Goal: Transaction & Acquisition: Purchase product/service

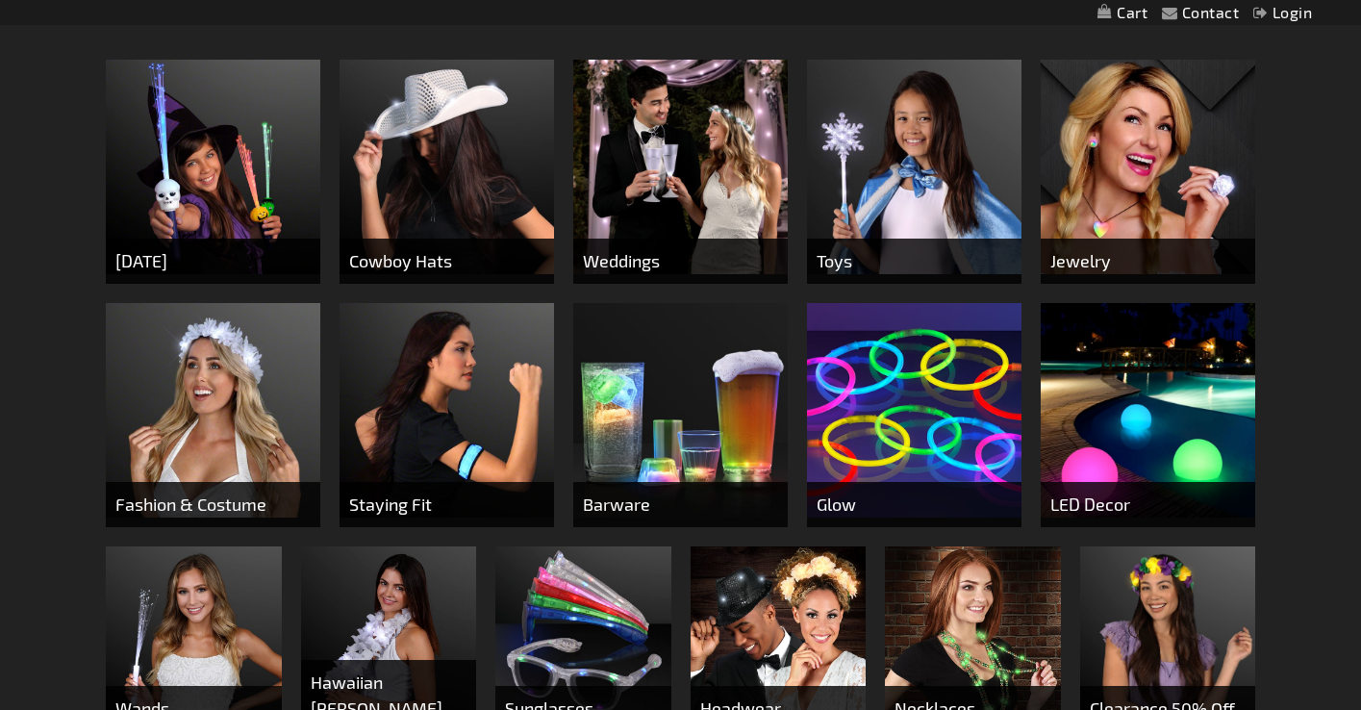
scroll to position [667, 0]
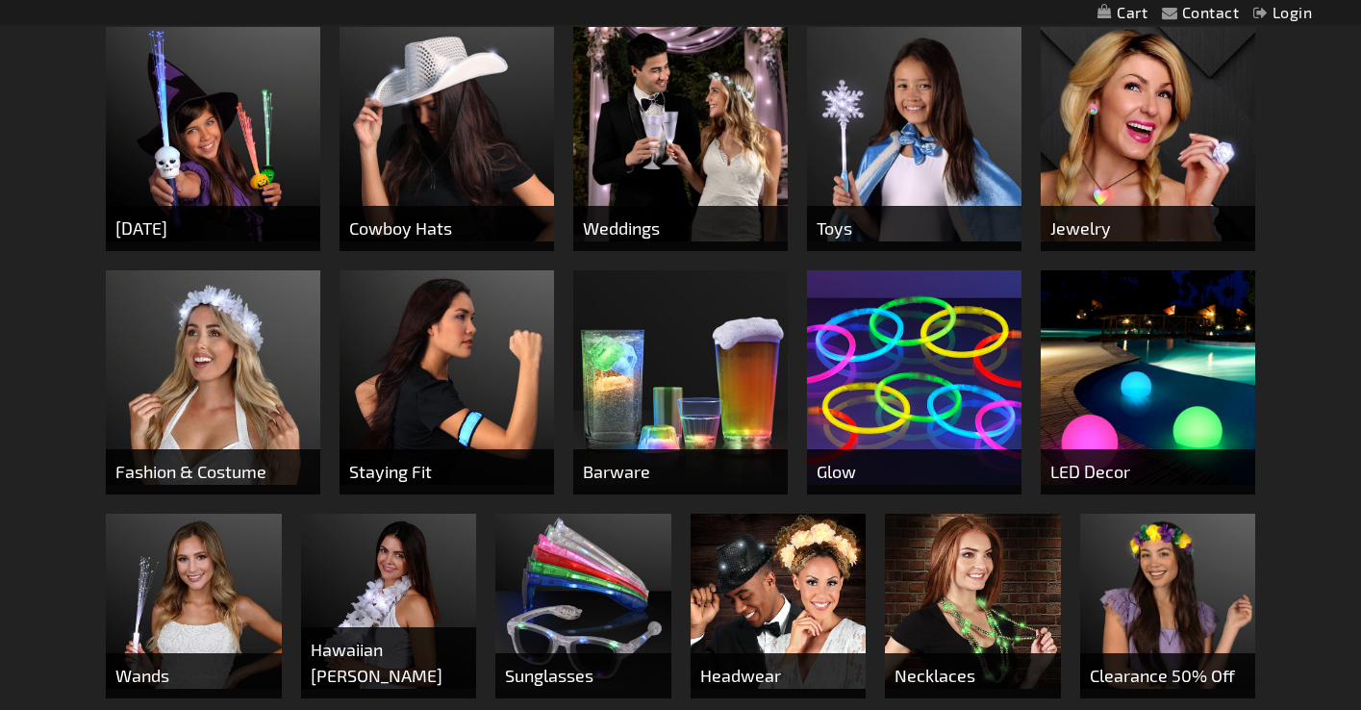
click at [213, 467] on span "Fashion & Costume" at bounding box center [213, 471] width 215 height 45
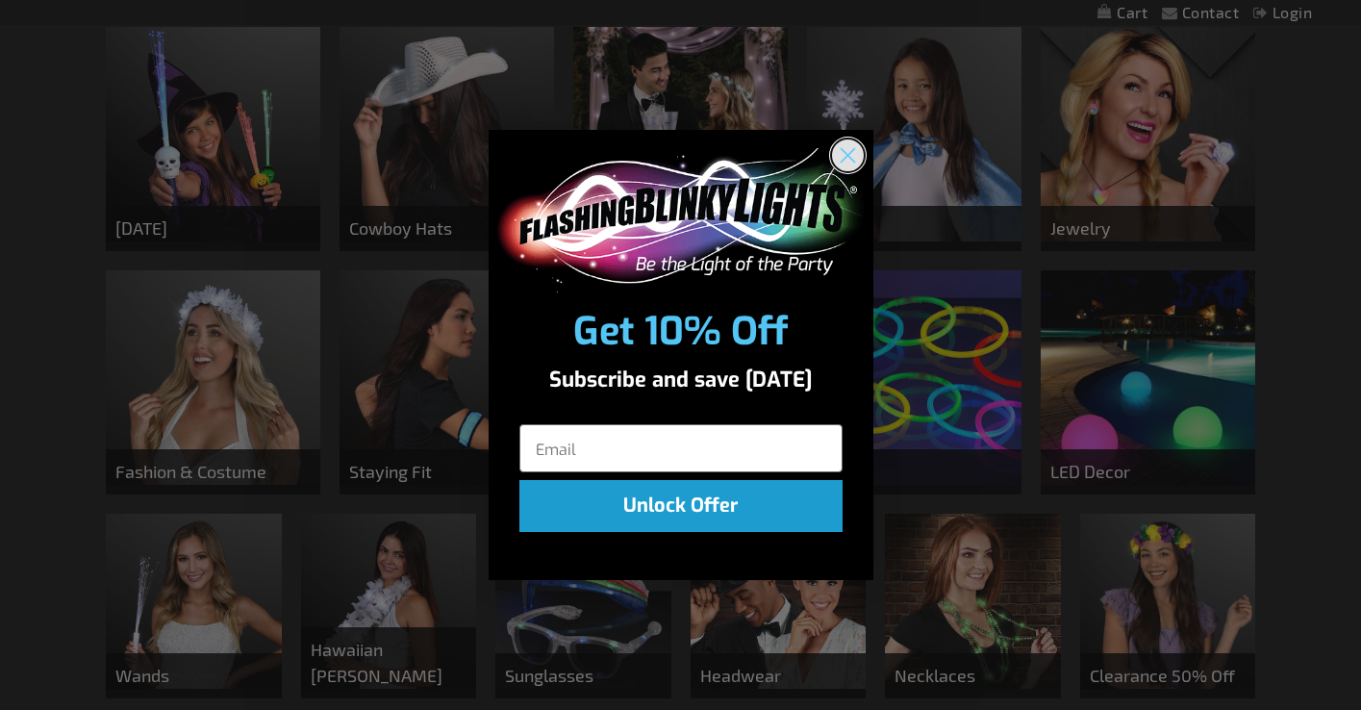
click at [843, 157] on circle "Close dialog" at bounding box center [847, 155] width 32 height 32
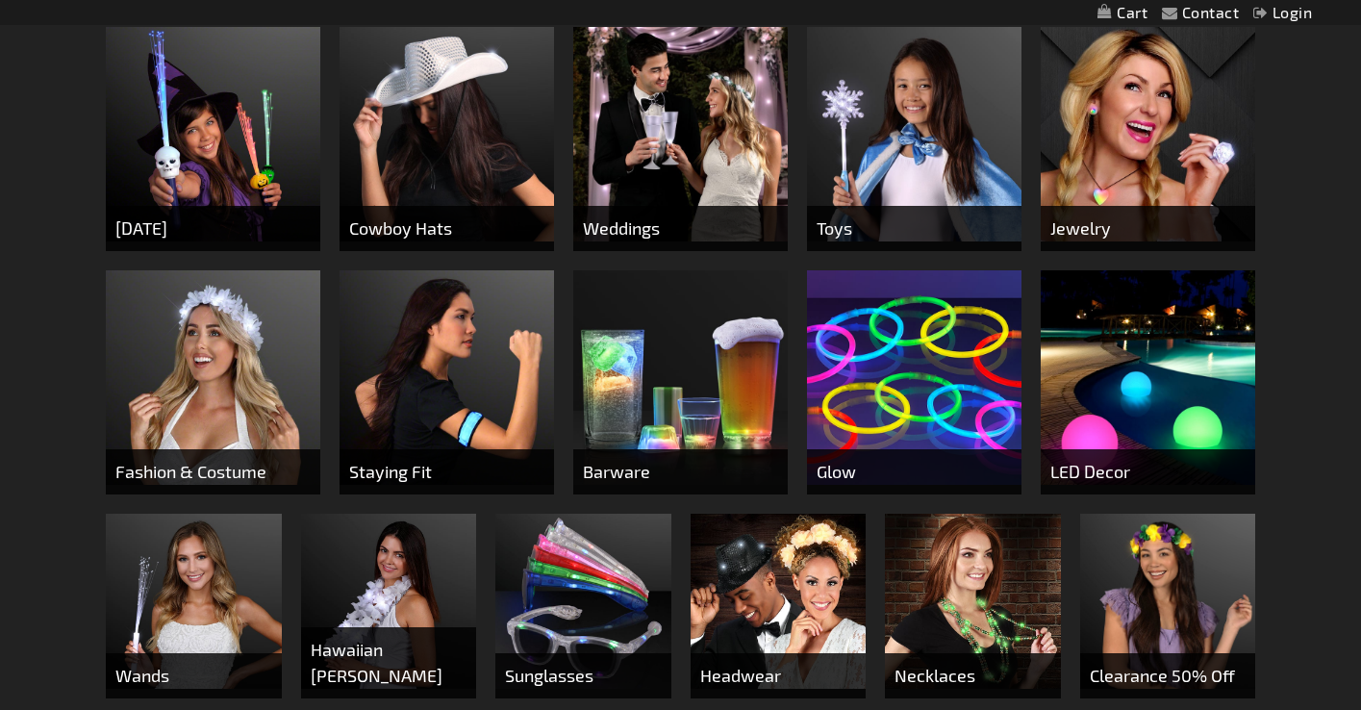
click at [182, 479] on span "Fashion & Costume" at bounding box center [213, 471] width 215 height 45
click at [226, 449] on span "Fashion & Costume" at bounding box center [213, 471] width 215 height 45
click at [247, 462] on span "Fashion & Costume" at bounding box center [213, 471] width 215 height 45
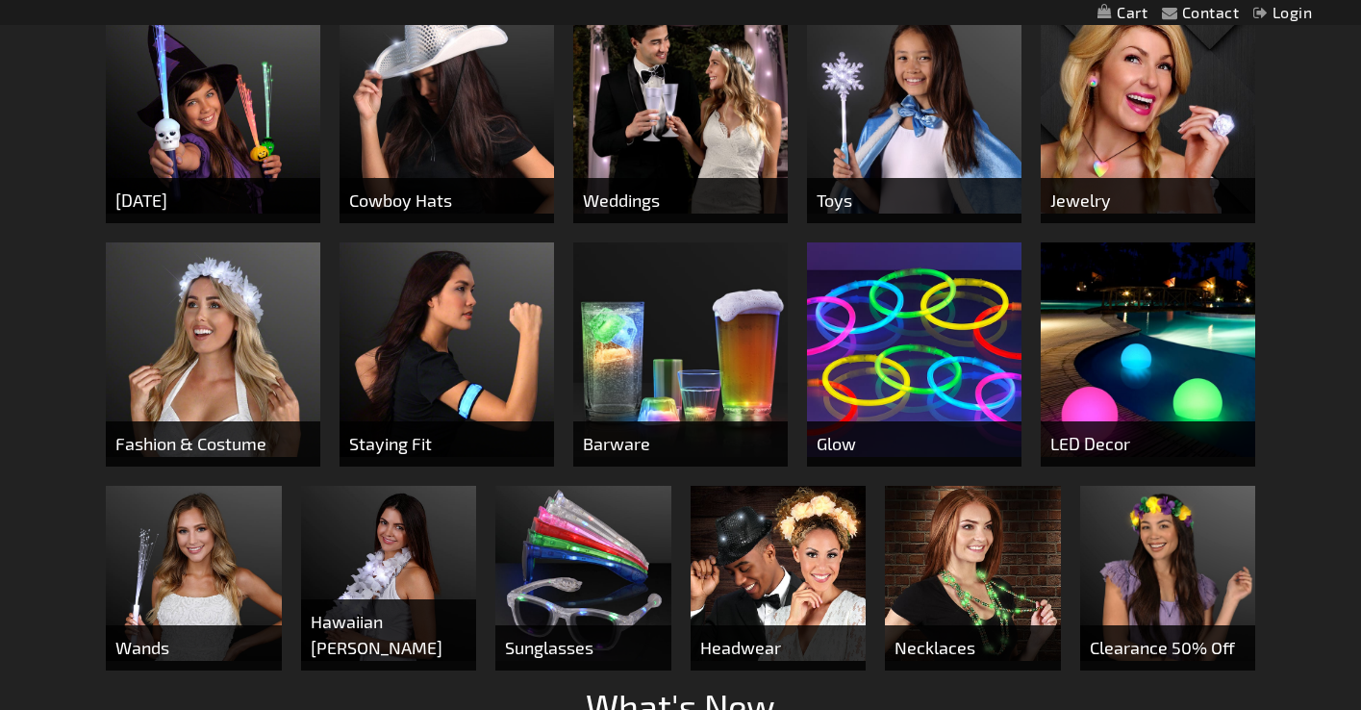
scroll to position [698, 0]
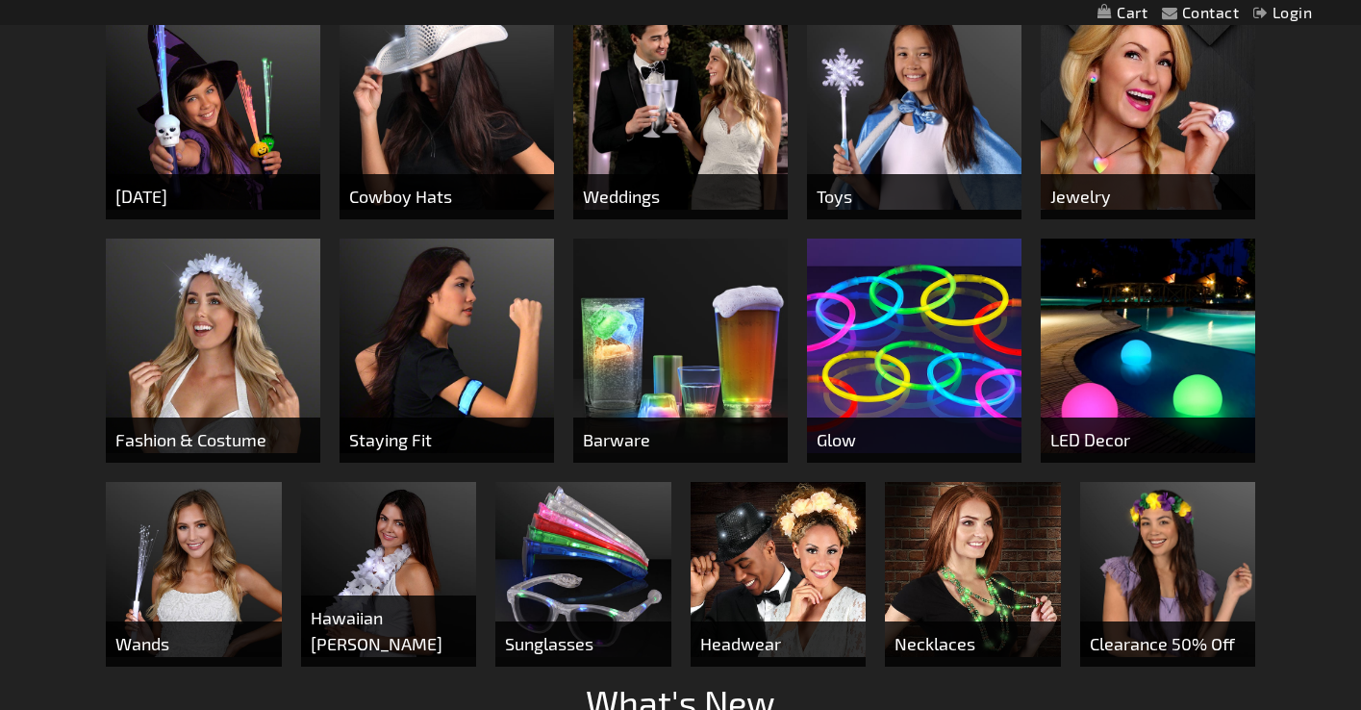
click at [620, 196] on span "Weddings" at bounding box center [680, 196] width 215 height 45
click at [667, 101] on img at bounding box center [680, 102] width 215 height 215
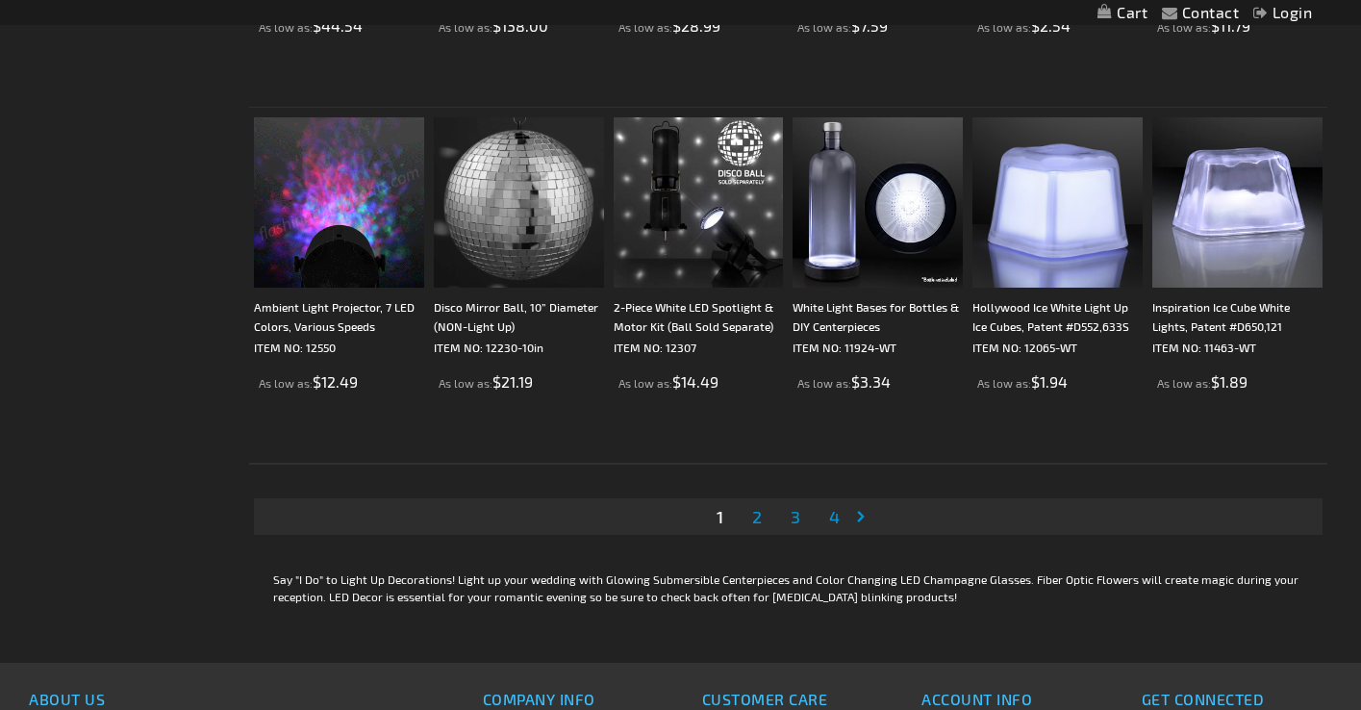
scroll to position [3997, 0]
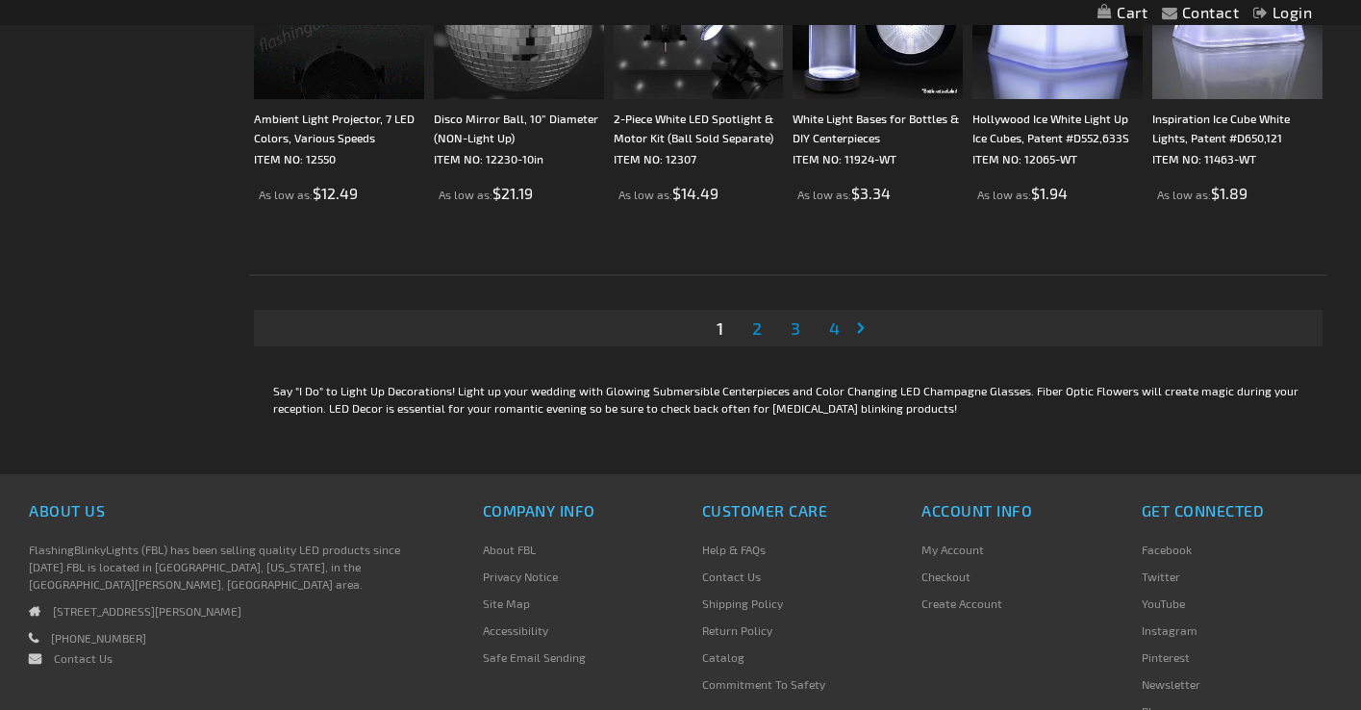
click at [753, 333] on span "2" at bounding box center [757, 327] width 10 height 21
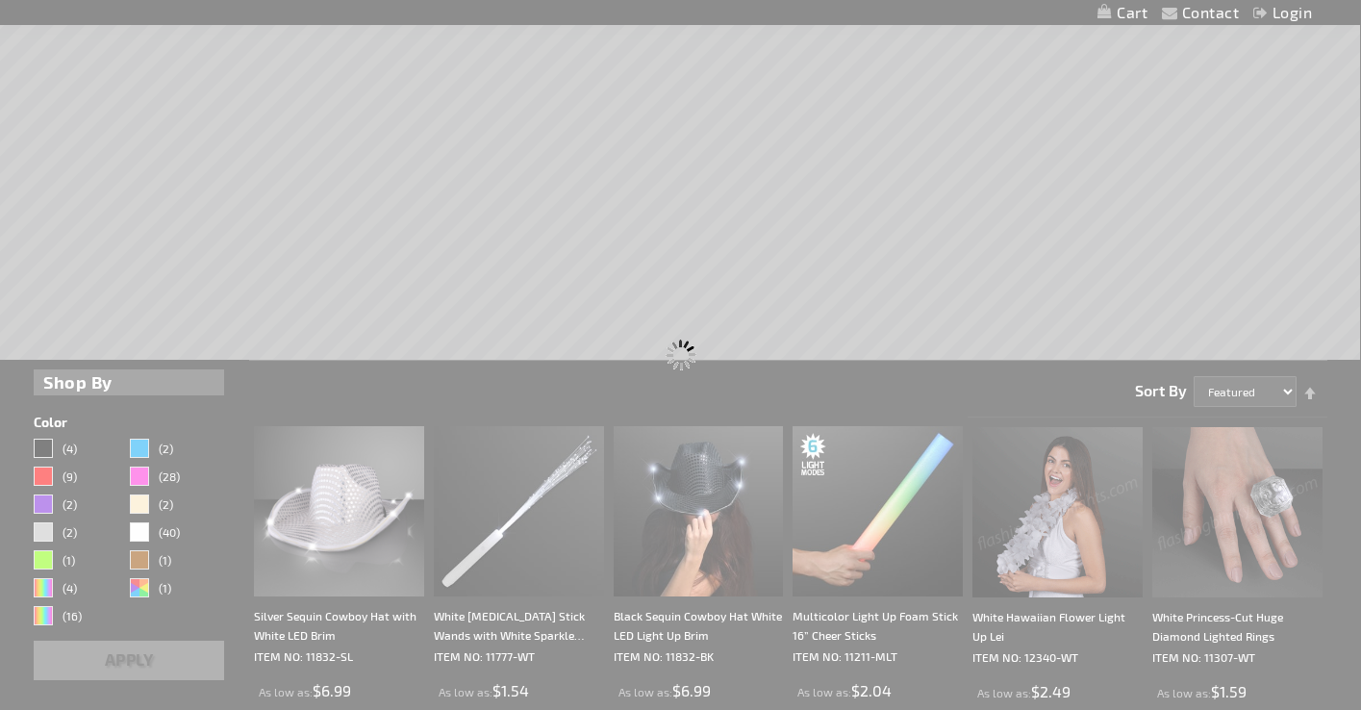
scroll to position [0, 0]
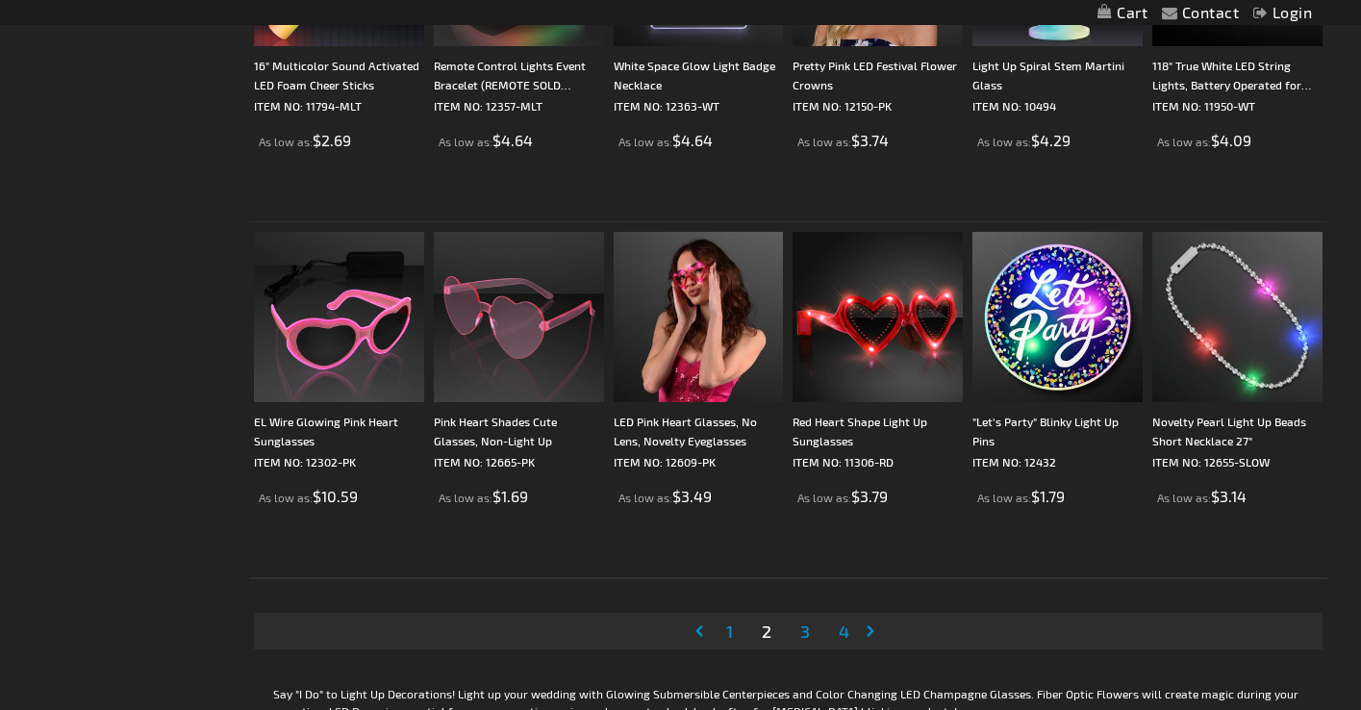
scroll to position [3829, 0]
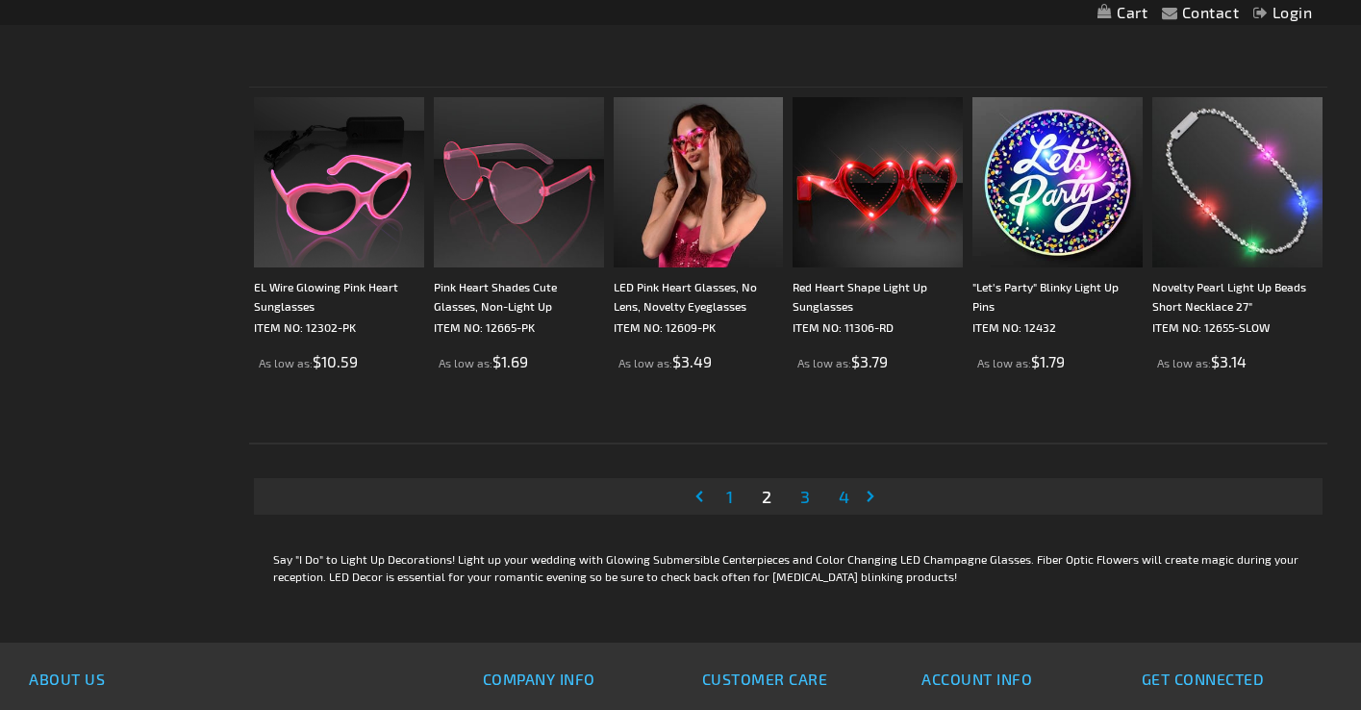
click at [799, 496] on link "Page 3" at bounding box center [805, 496] width 17 height 29
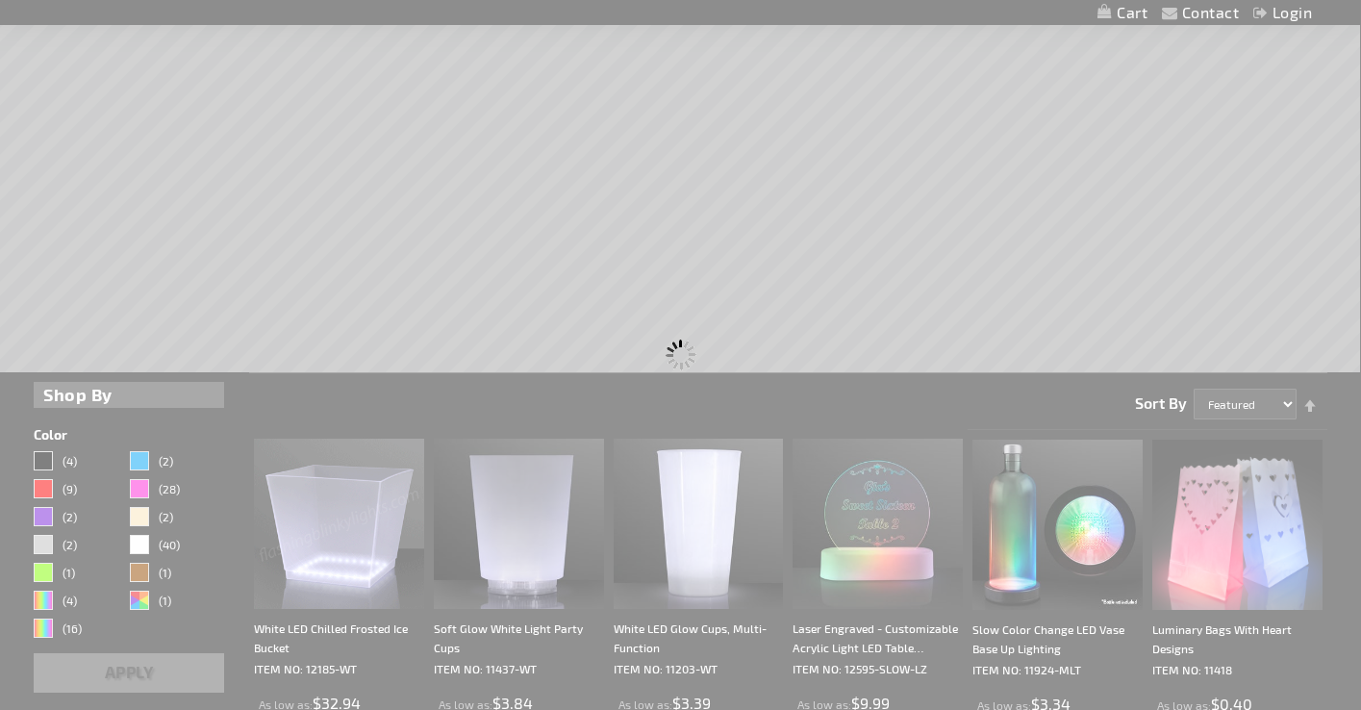
scroll to position [0, 0]
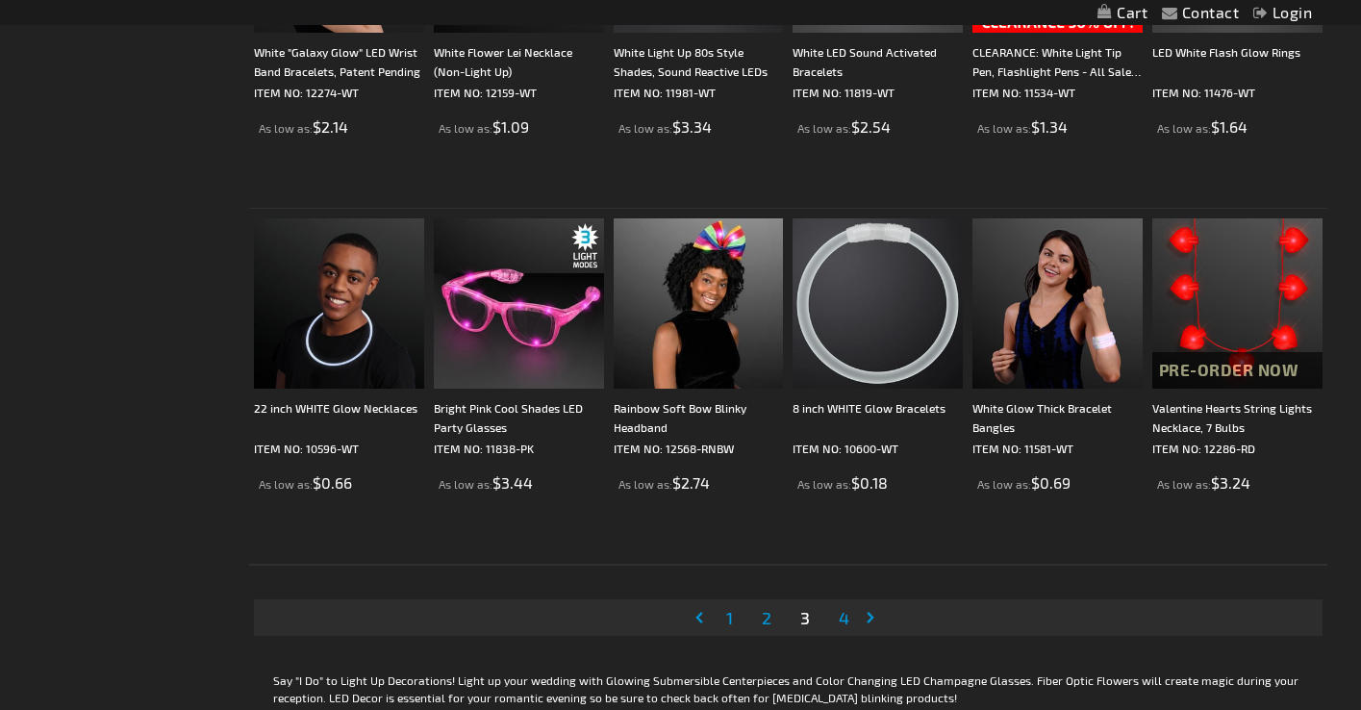
scroll to position [3743, 0]
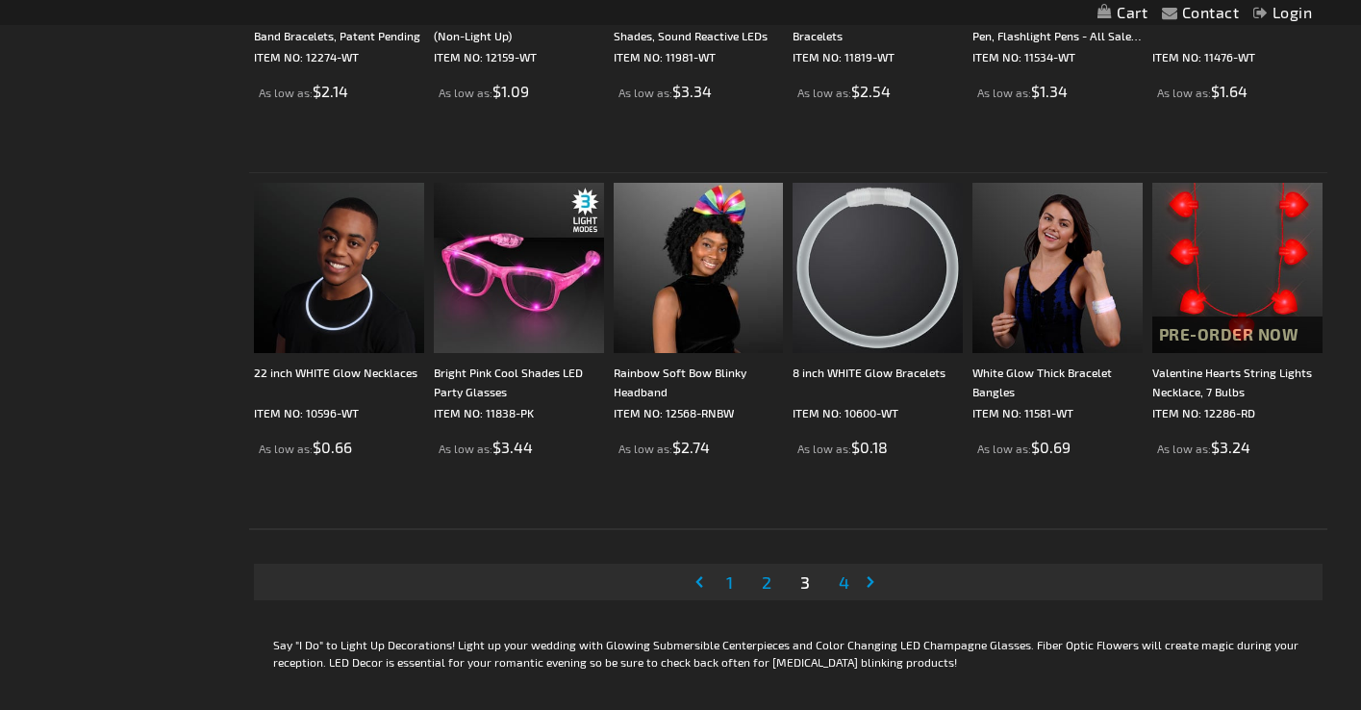
click at [843, 582] on span "4" at bounding box center [844, 581] width 11 height 21
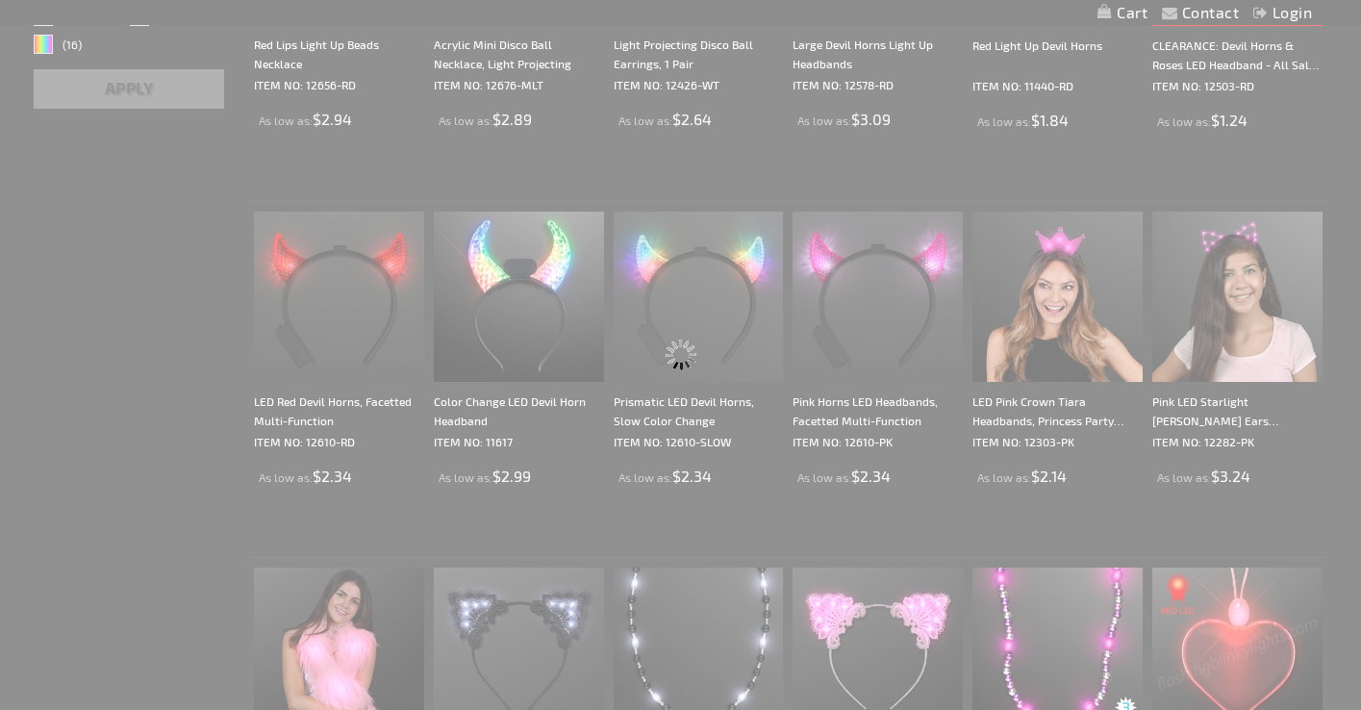
scroll to position [0, 0]
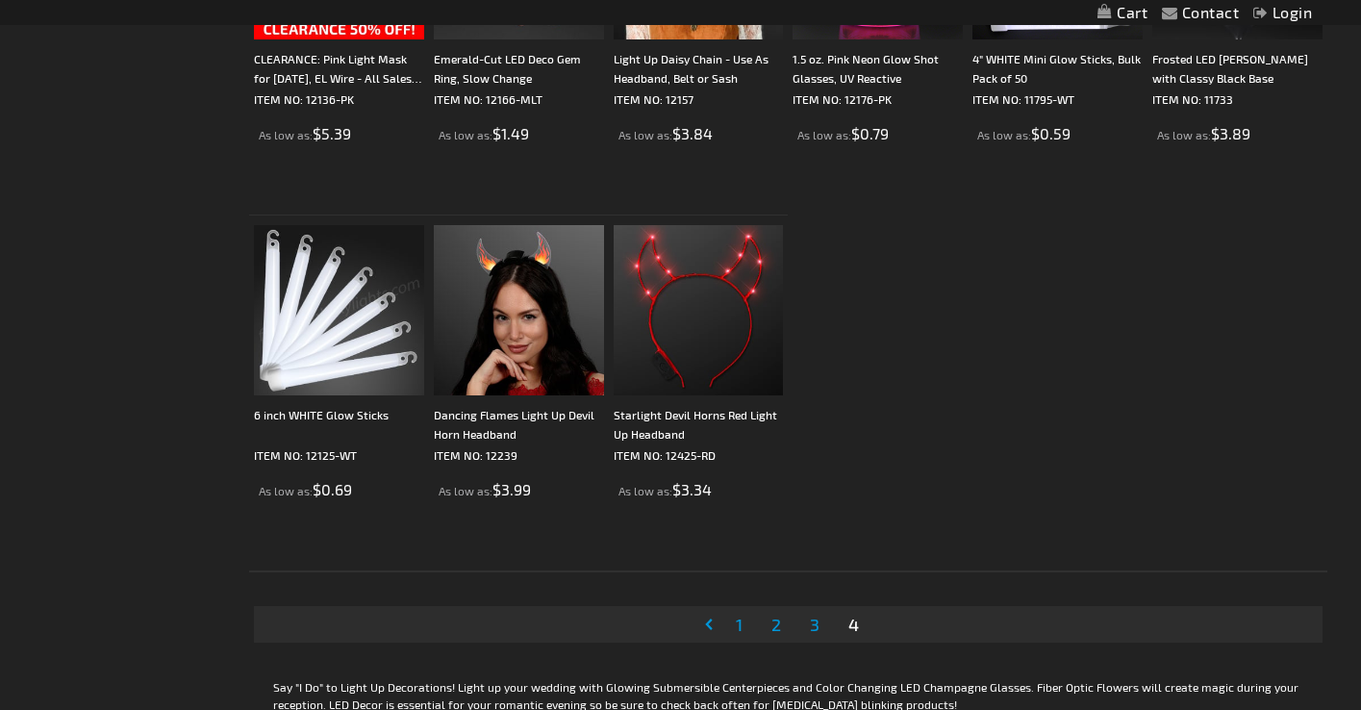
scroll to position [1590, 0]
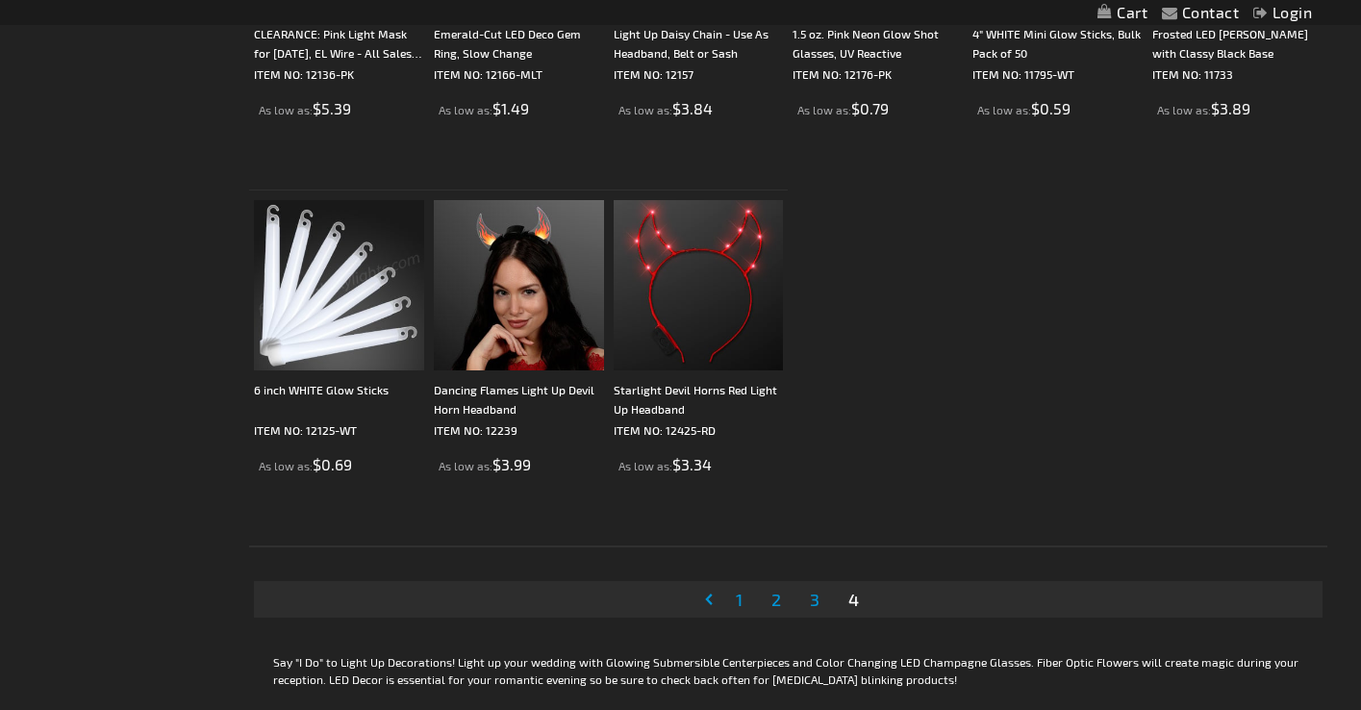
click at [737, 597] on span "1" at bounding box center [739, 599] width 7 height 21
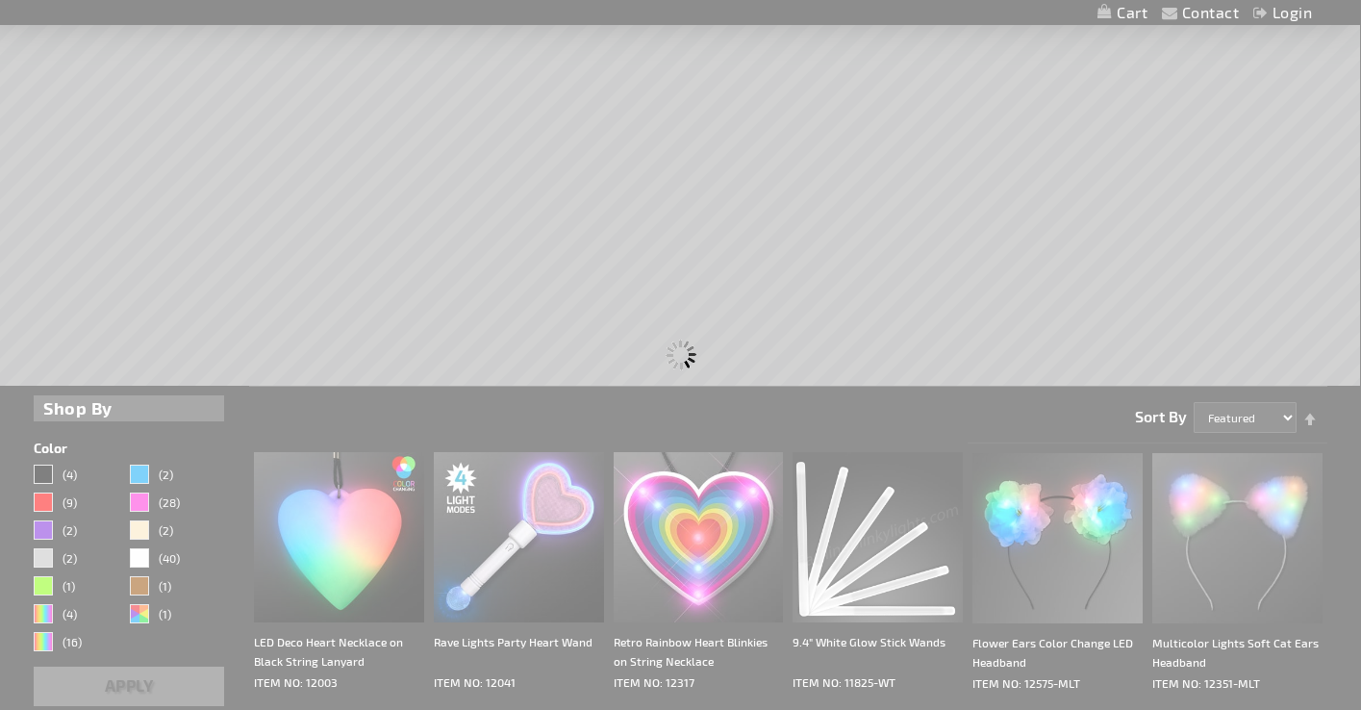
scroll to position [0, 0]
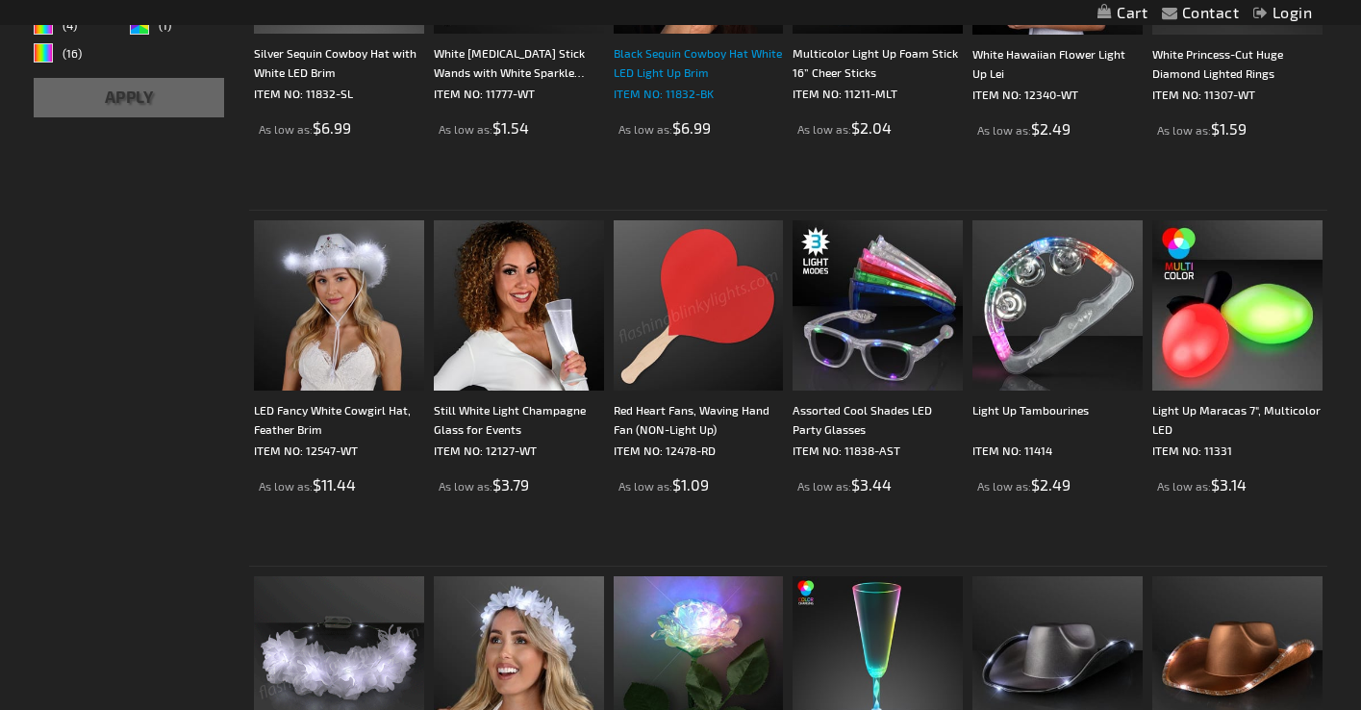
scroll to position [866, 0]
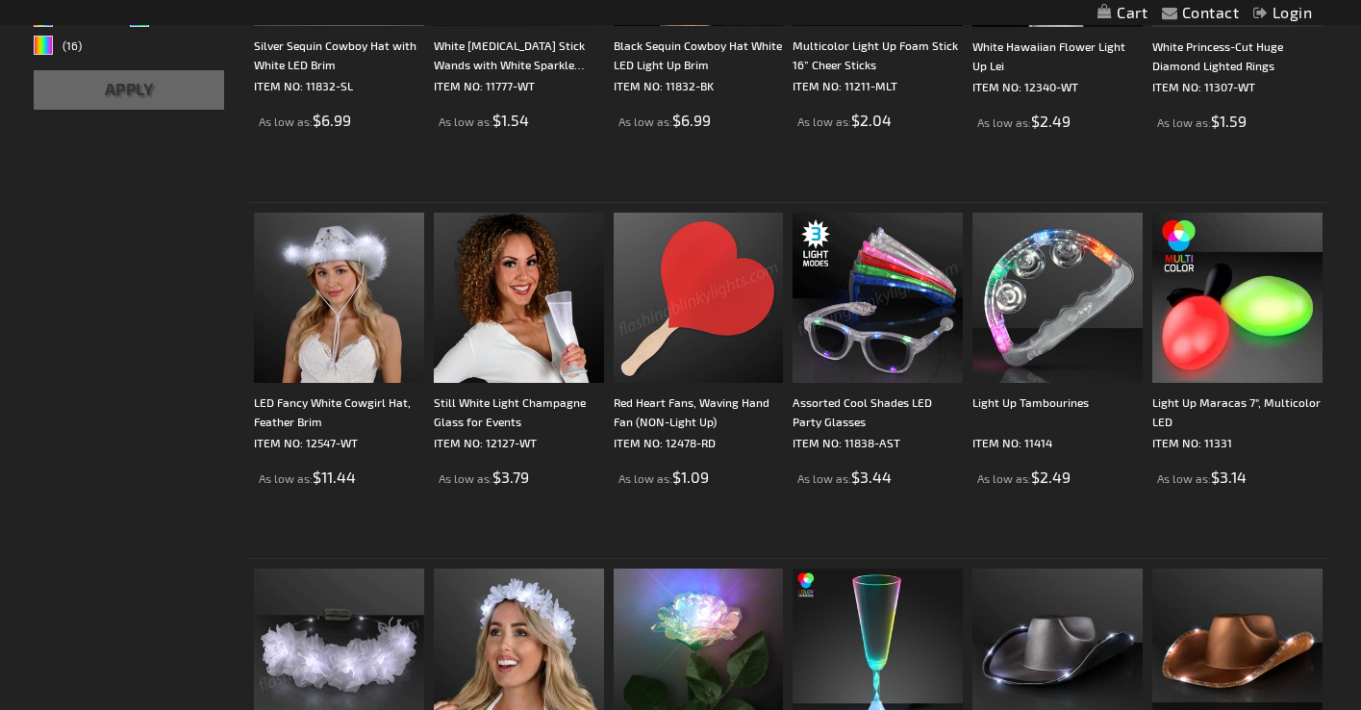
click at [864, 316] on img at bounding box center [878, 298] width 170 height 170
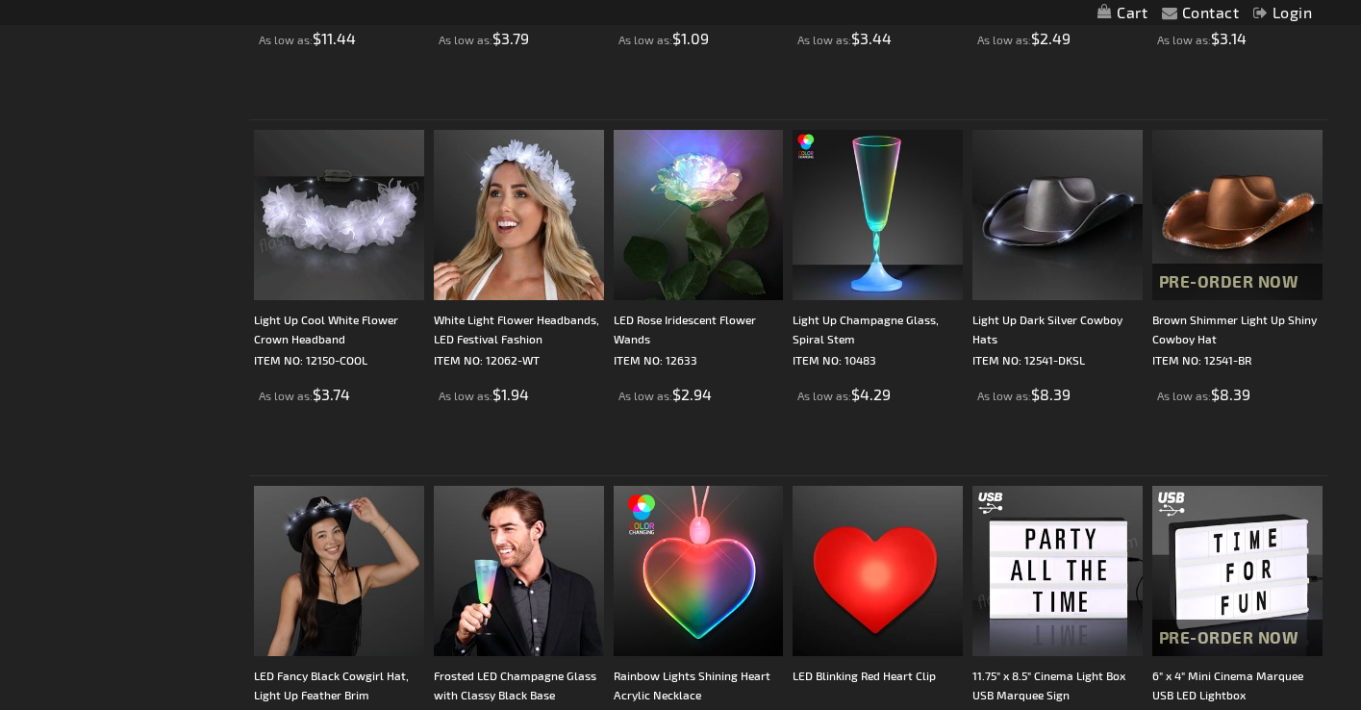
scroll to position [1306, 0]
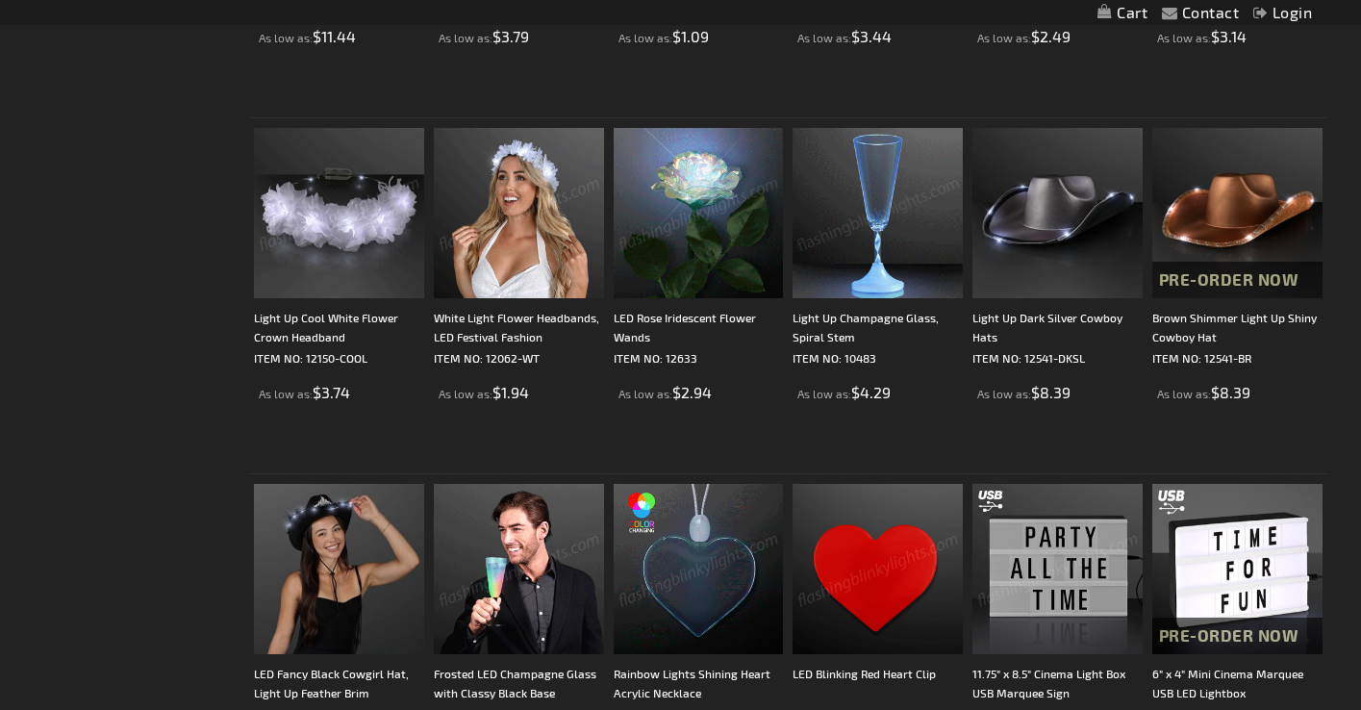
click at [530, 246] on img at bounding box center [519, 213] width 170 height 170
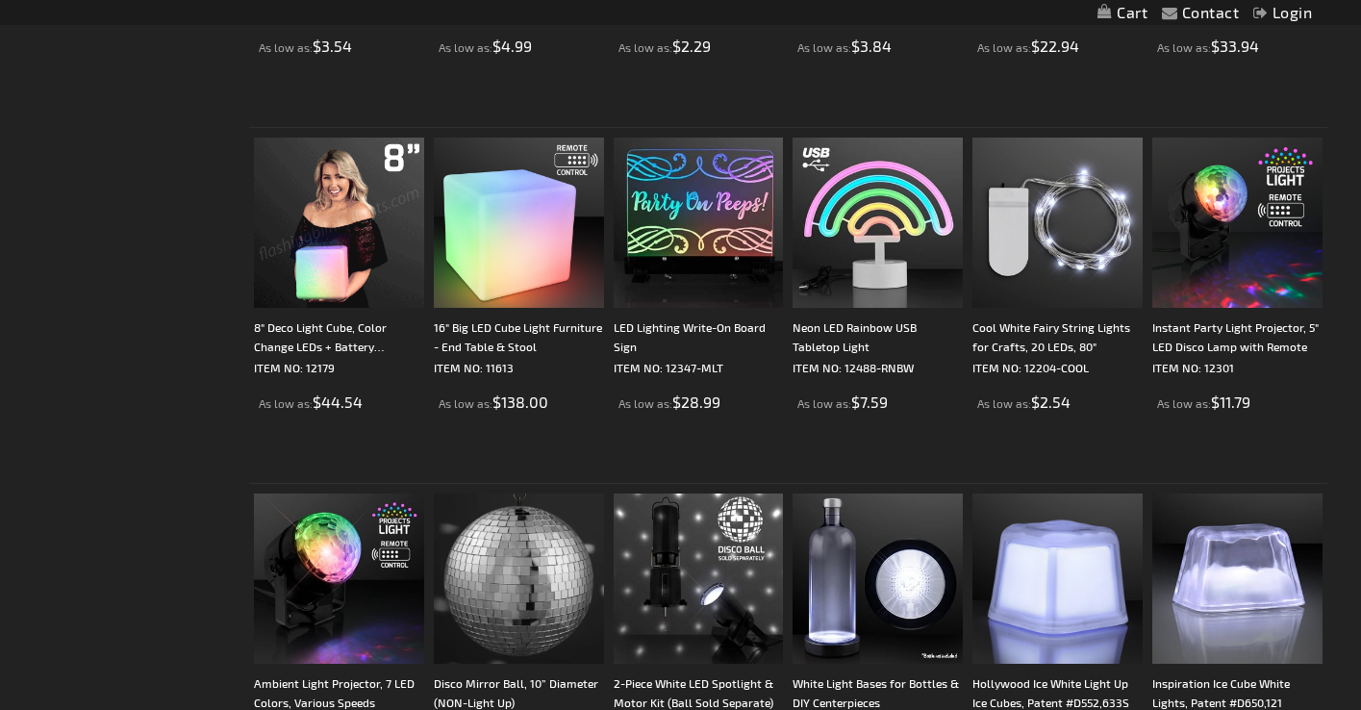
scroll to position [3723, 0]
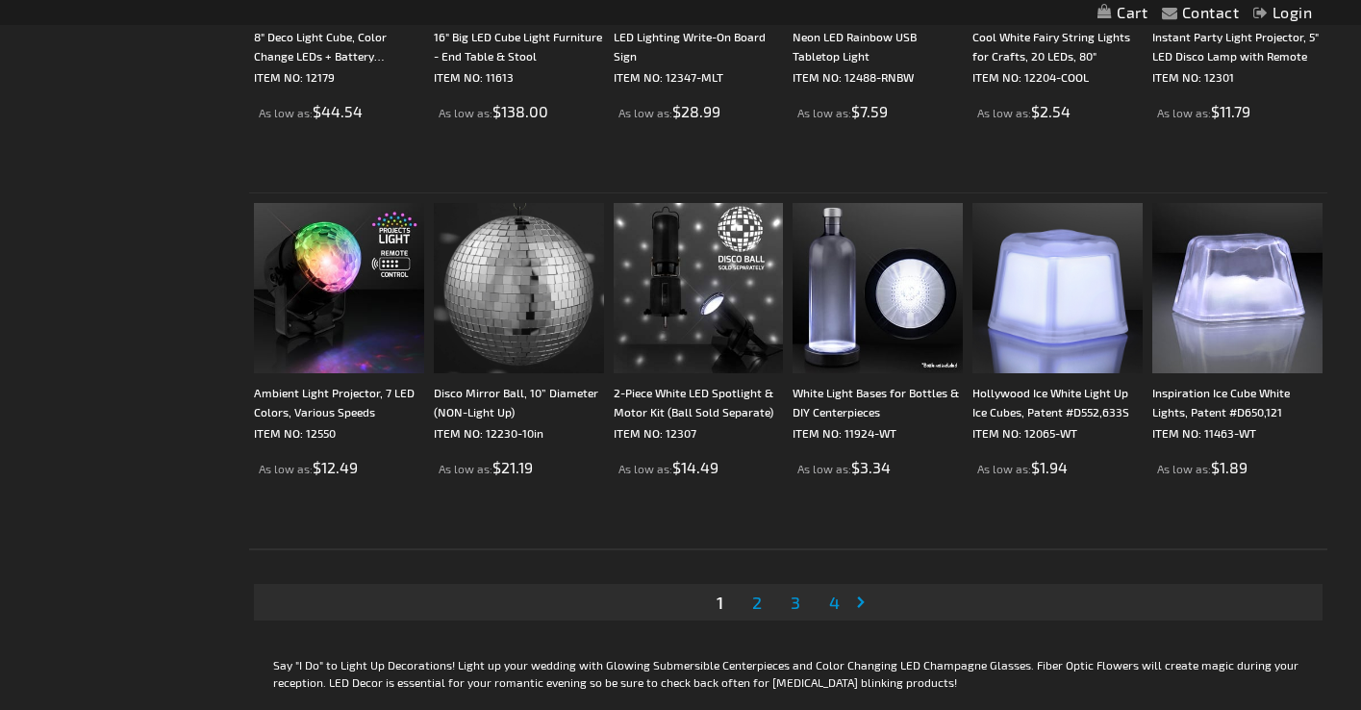
click at [759, 606] on span "2" at bounding box center [757, 602] width 10 height 21
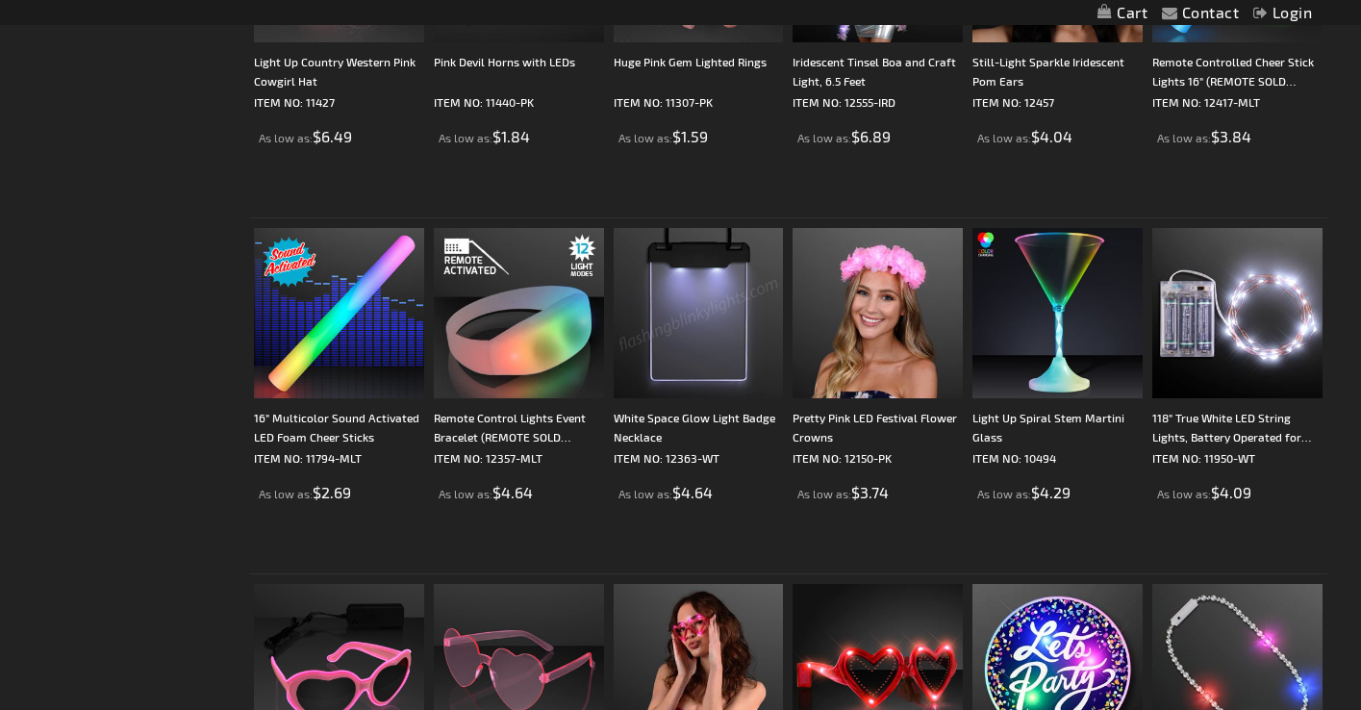
scroll to position [3529, 0]
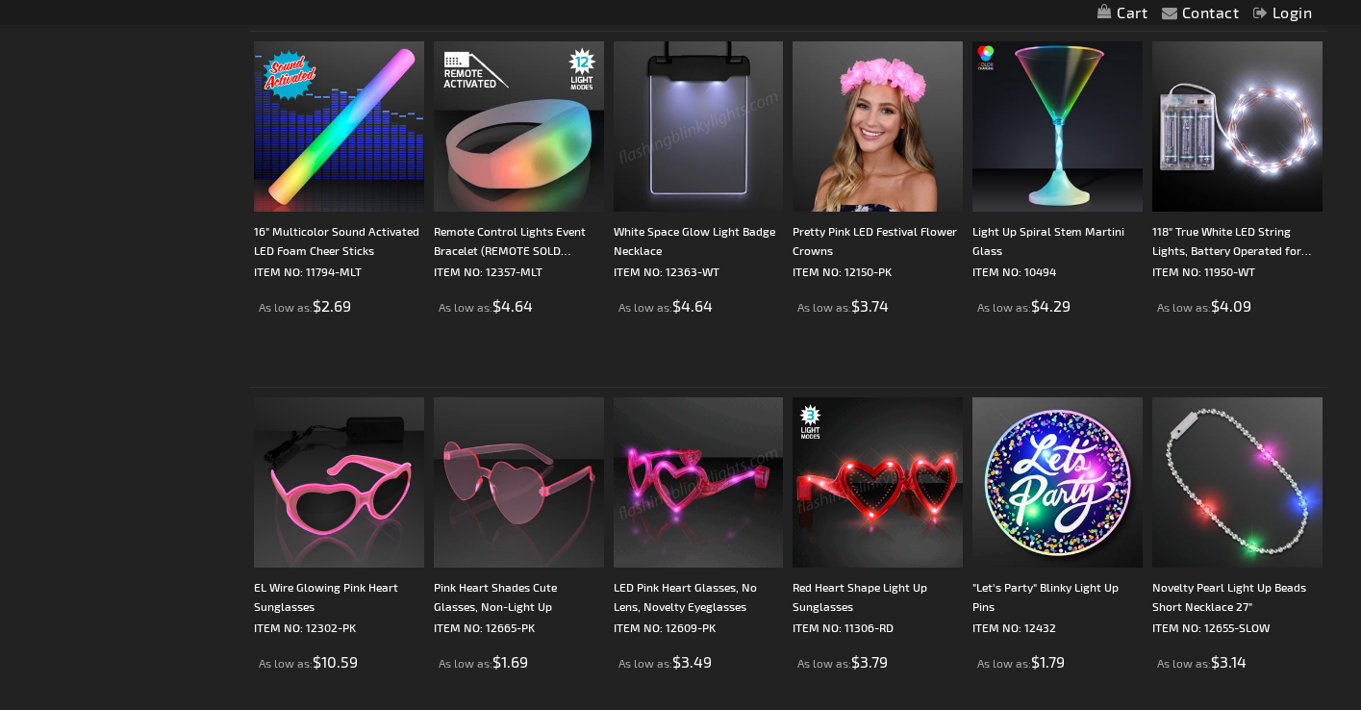
click at [679, 480] on img at bounding box center [699, 482] width 170 height 170
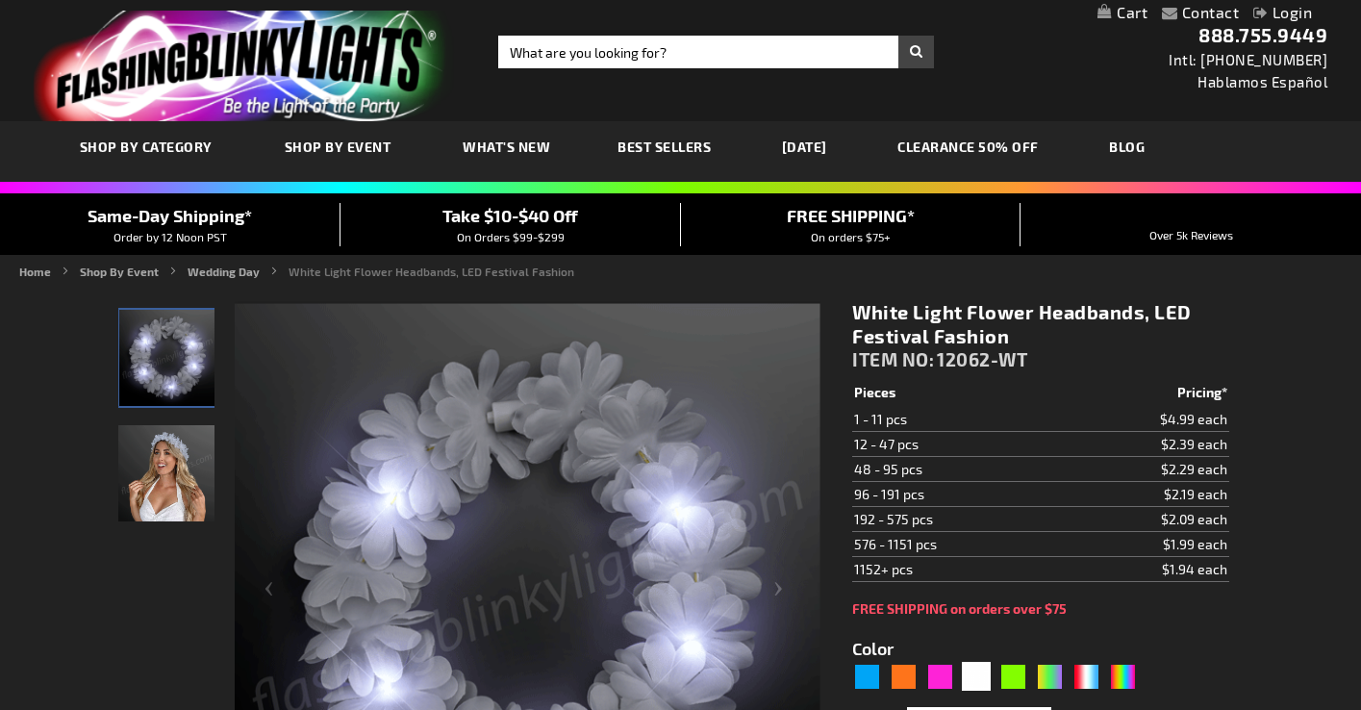
scroll to position [28, 0]
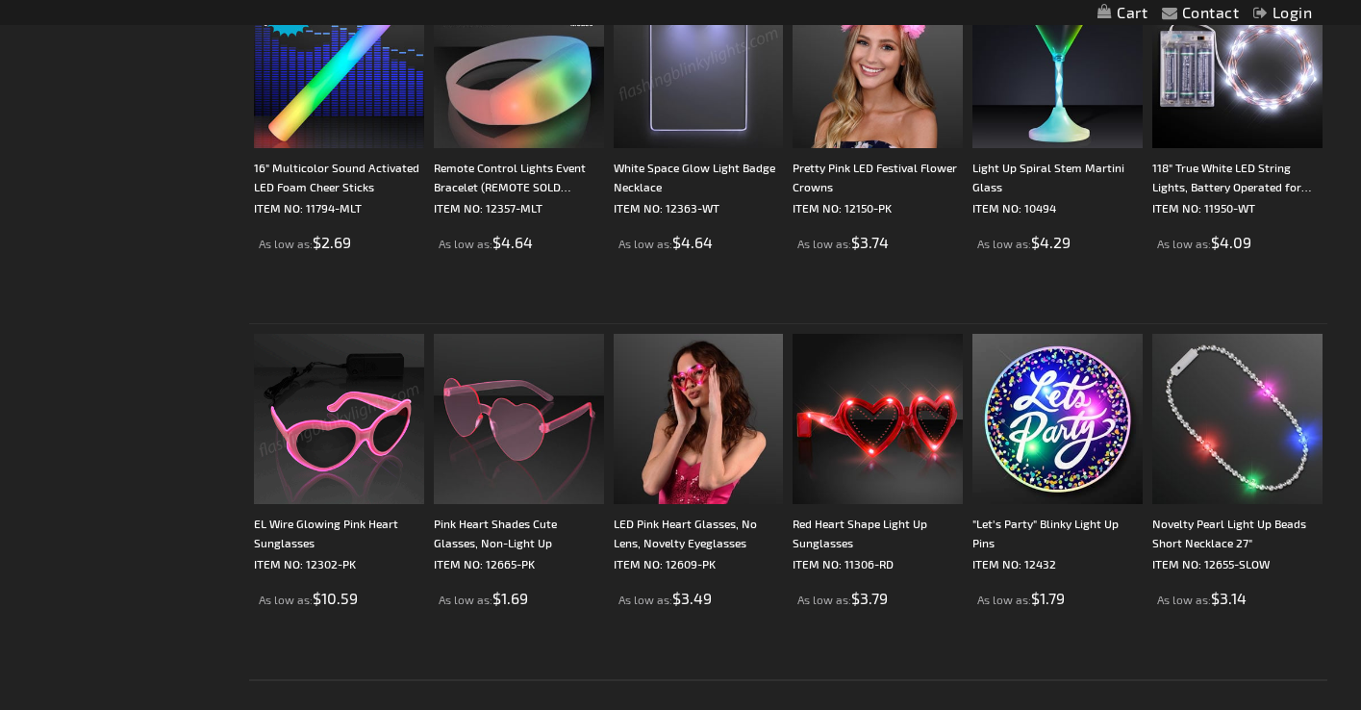
scroll to position [3593, 0]
click at [1254, 445] on img at bounding box center [1237, 418] width 170 height 170
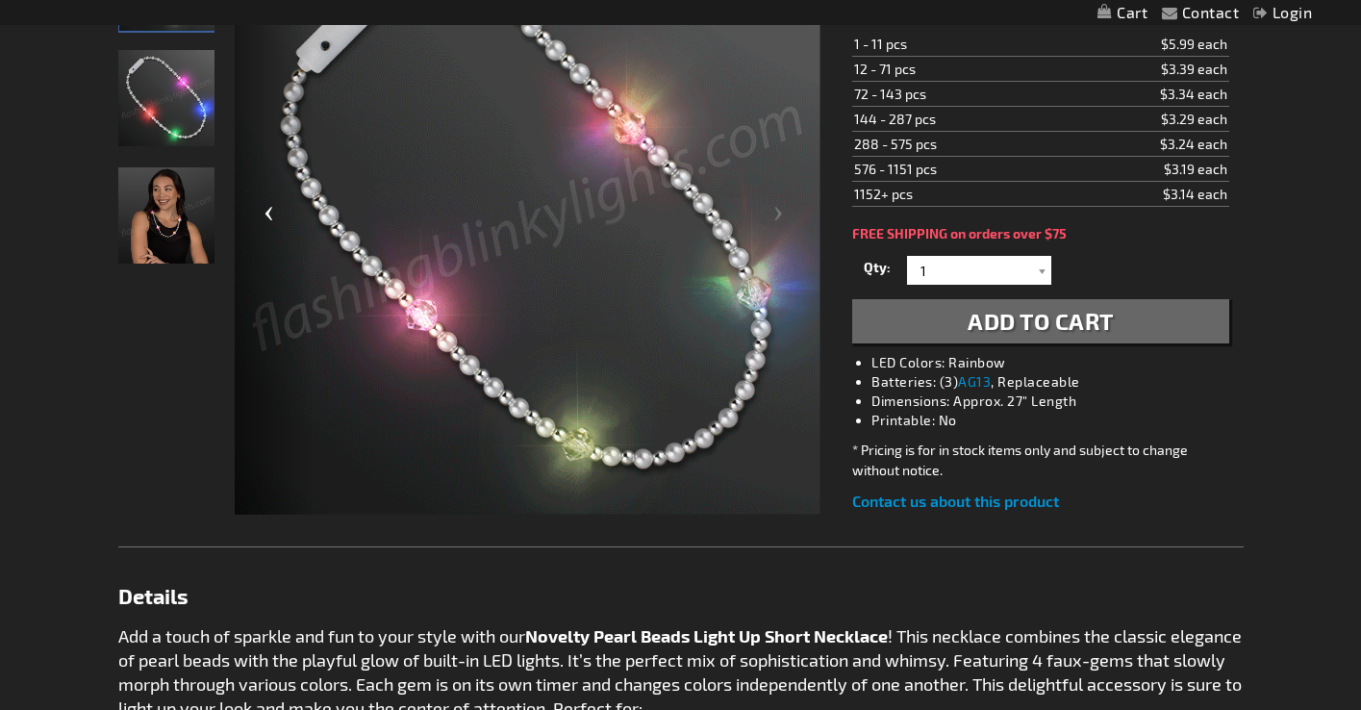
scroll to position [304, 0]
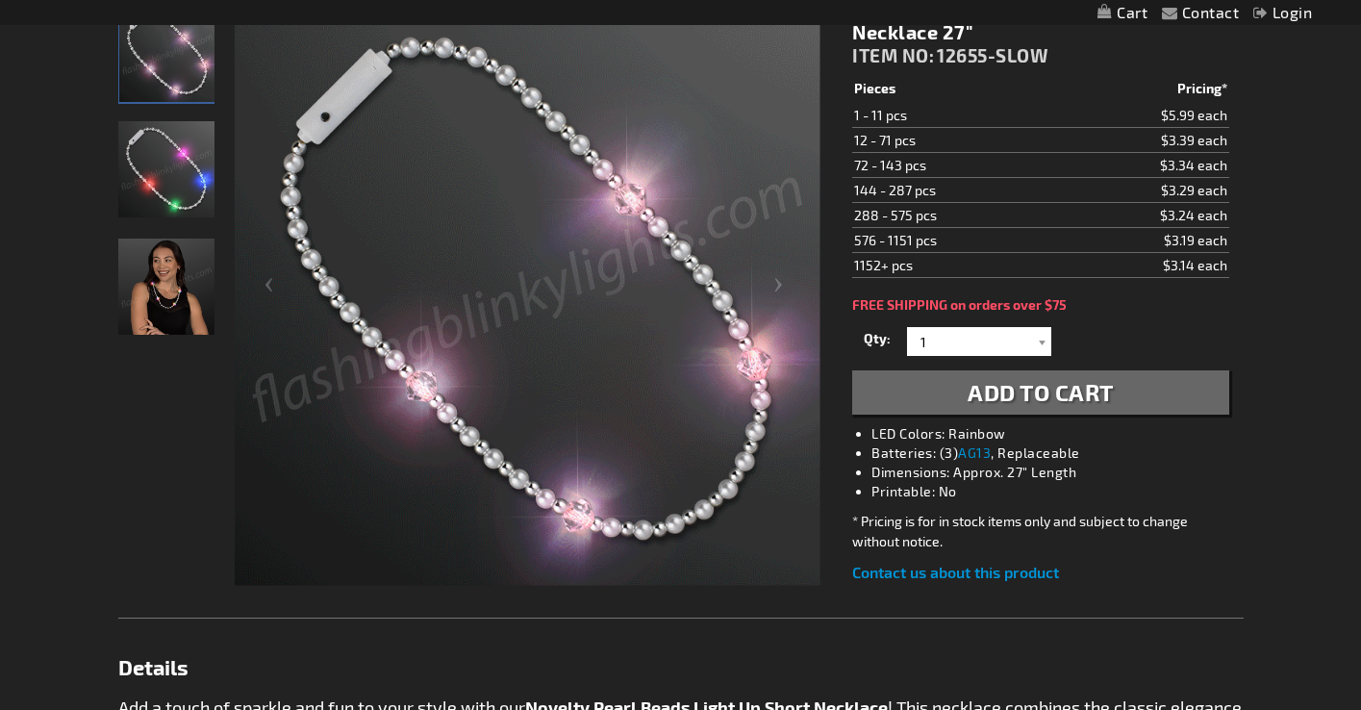
click at [168, 201] on img "Novelty Pearl Beads Light Up Short Necklace" at bounding box center [166, 169] width 96 height 96
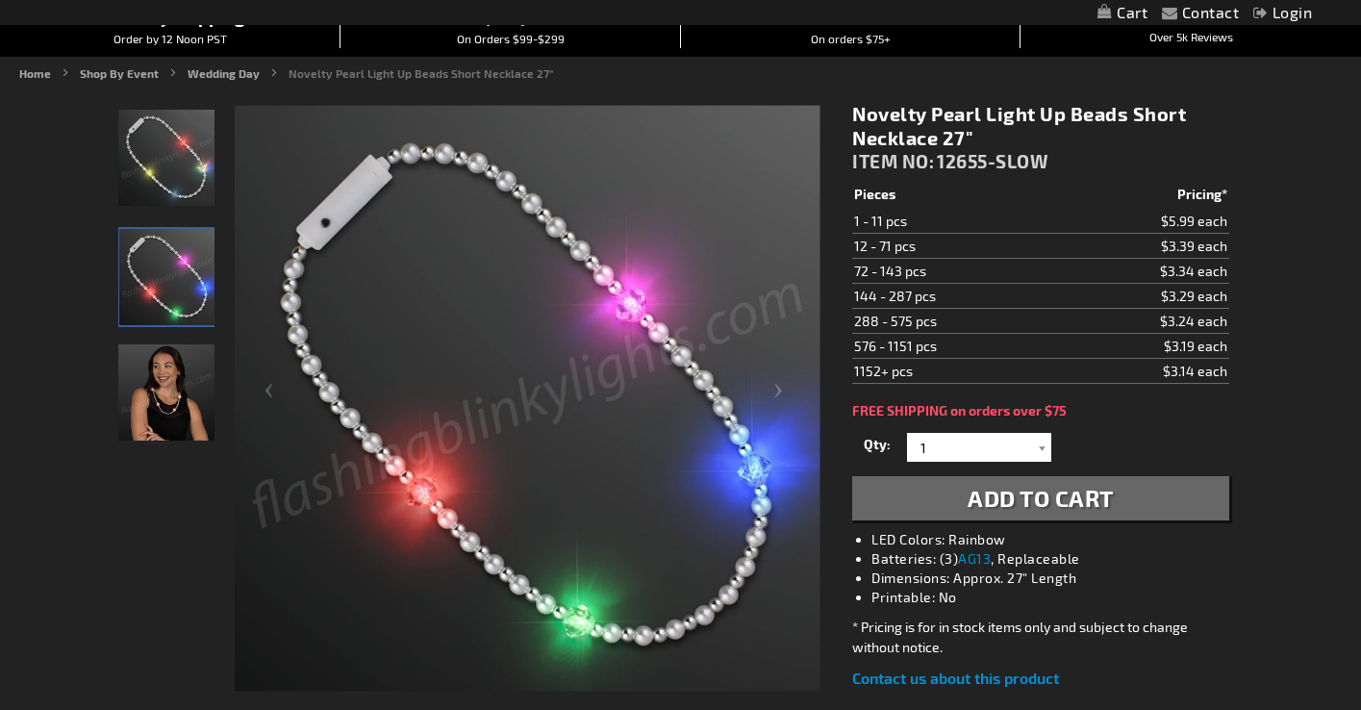
scroll to position [197, 0]
click at [174, 400] on img "Woman wearing Novelty Pearl Beads Light Up Short Necklace" at bounding box center [166, 393] width 96 height 96
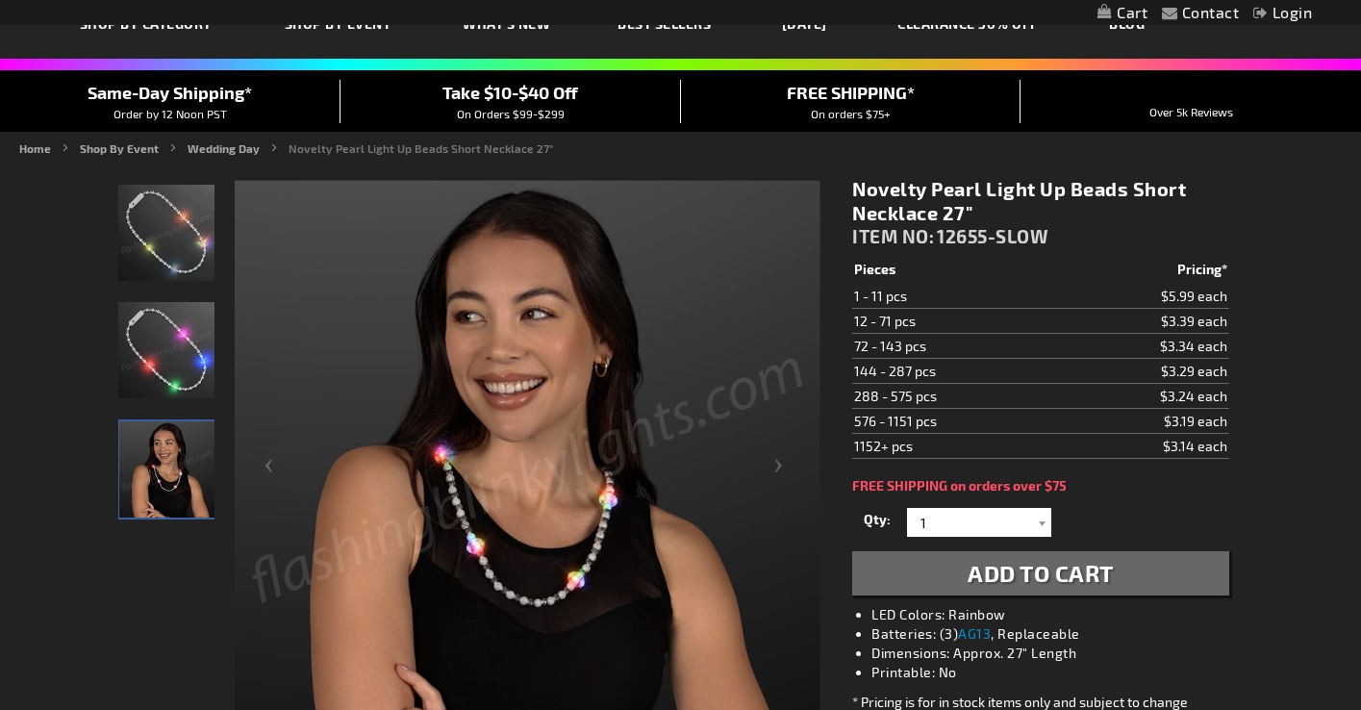
scroll to position [0, 0]
